Goal: Find specific page/section: Find specific page/section

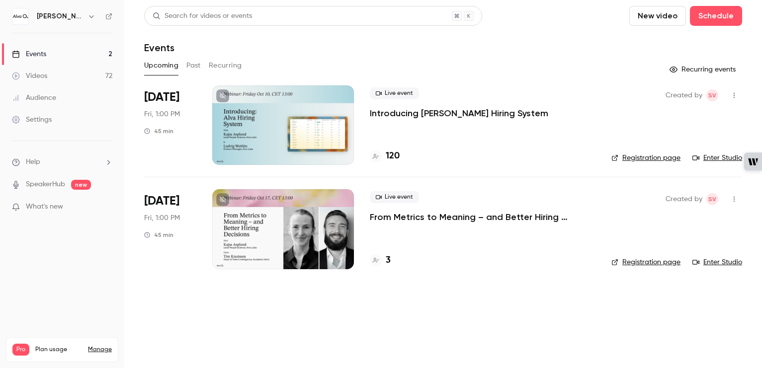
click at [438, 111] on p "Introducing [PERSON_NAME] Hiring System" at bounding box center [459, 113] width 178 height 12
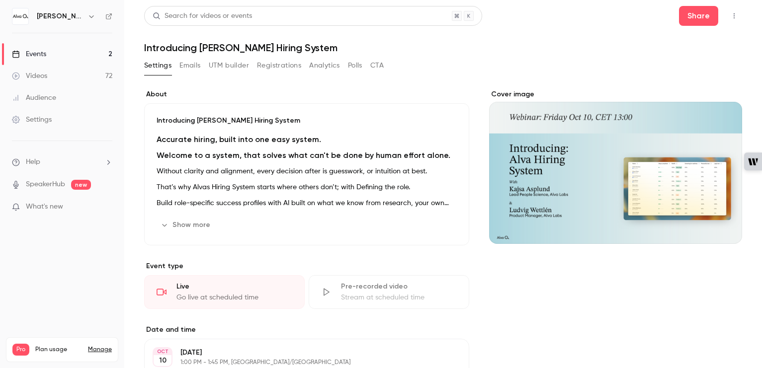
click at [189, 72] on button "Emails" at bounding box center [189, 66] width 21 height 16
